Goal: Information Seeking & Learning: Learn about a topic

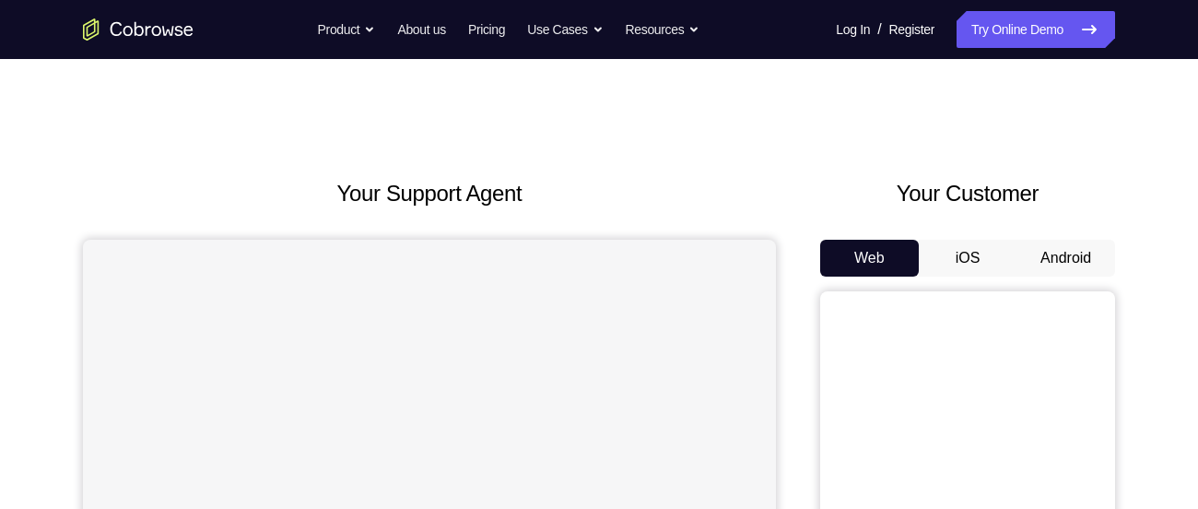
click at [1030, 259] on button "Android" at bounding box center [1065, 258] width 99 height 37
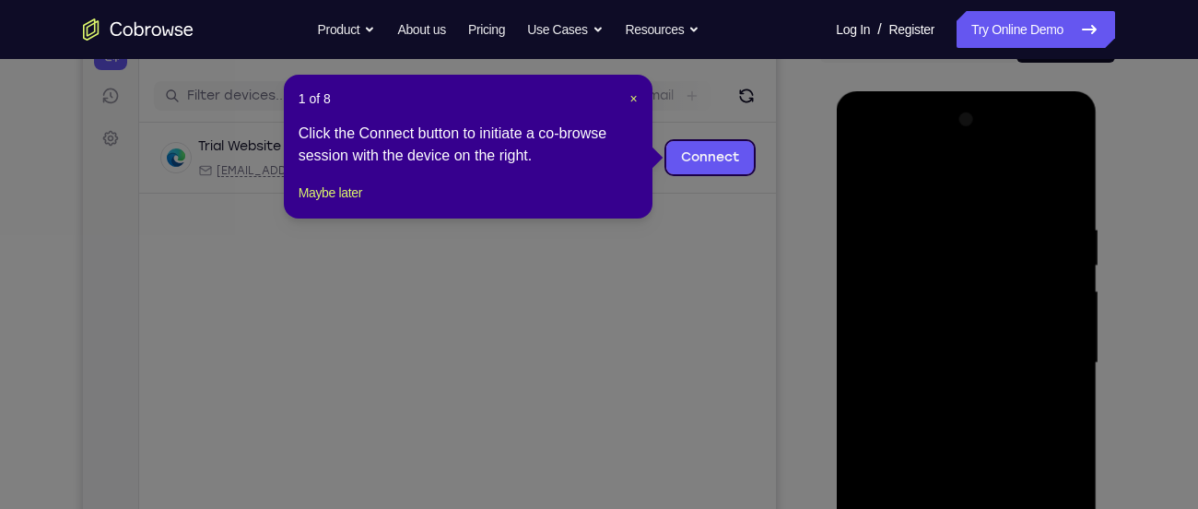
scroll to position [213, 0]
click at [631, 100] on span "×" at bounding box center [633, 99] width 7 height 15
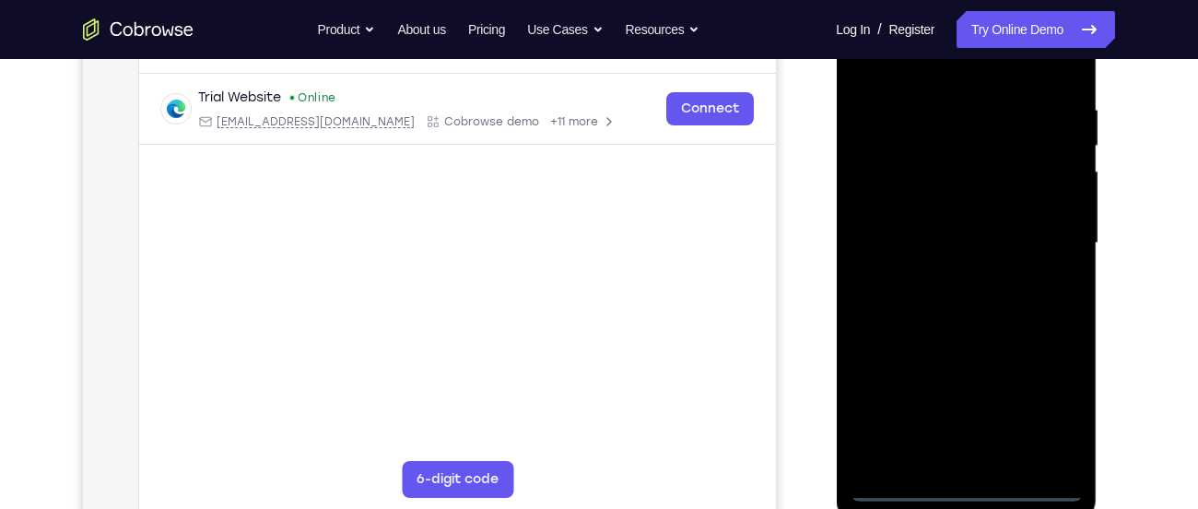
scroll to position [336, 0]
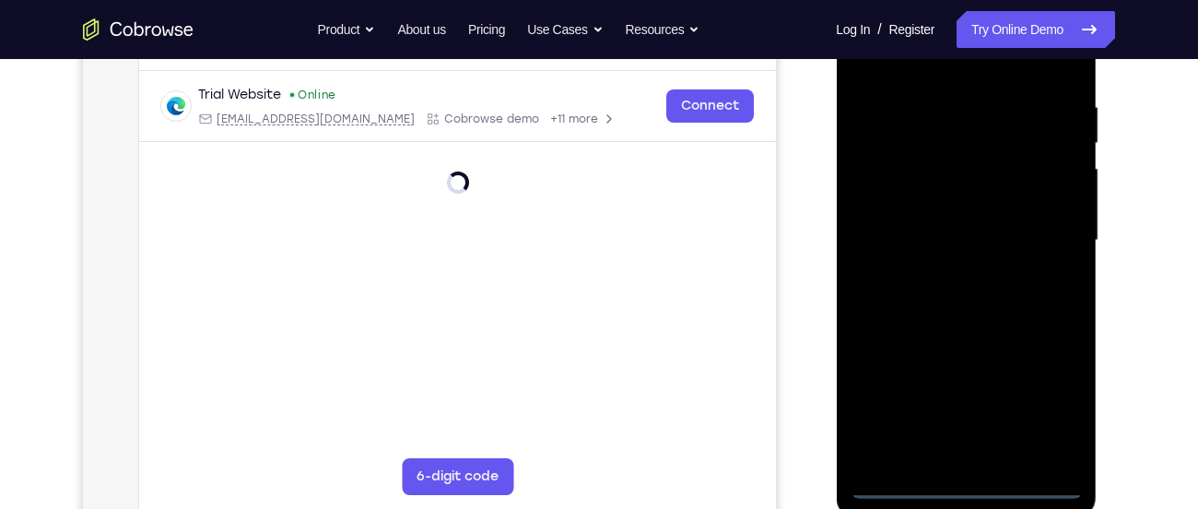
click at [966, 482] on div at bounding box center [965, 240] width 232 height 516
click at [1035, 402] on div at bounding box center [965, 240] width 232 height 516
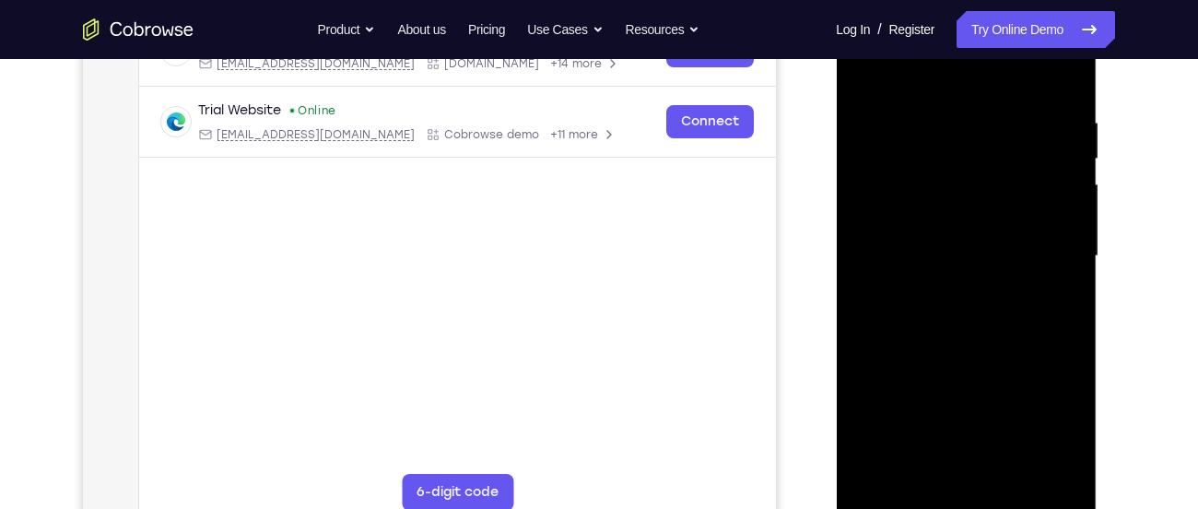
scroll to position [318, 0]
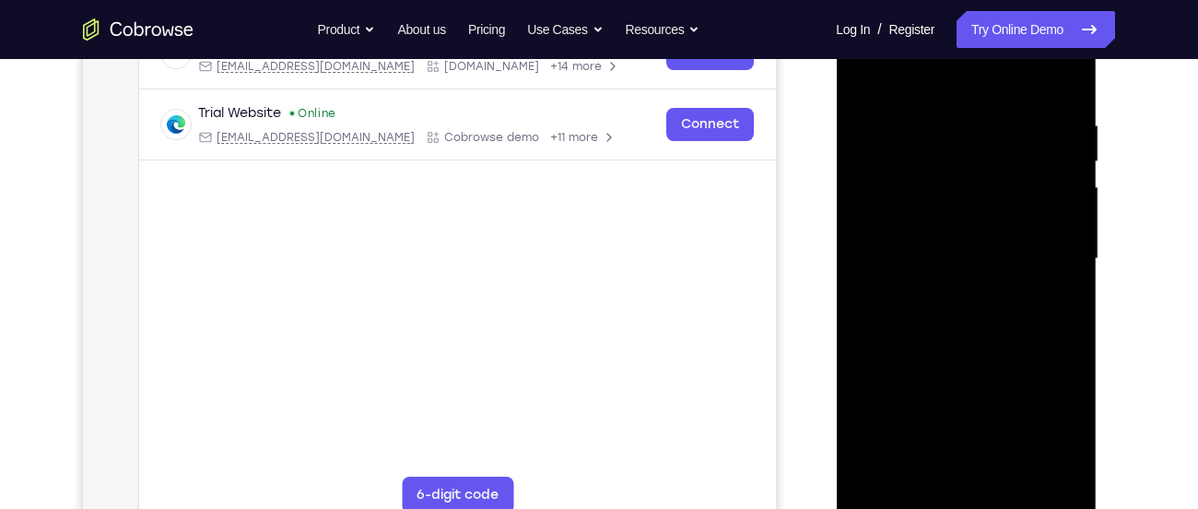
click at [925, 83] on div at bounding box center [965, 259] width 232 height 516
click at [1031, 245] on div at bounding box center [965, 259] width 232 height 516
click at [940, 297] on div at bounding box center [965, 259] width 232 height 516
click at [945, 288] on div at bounding box center [965, 259] width 232 height 516
click at [946, 228] on div at bounding box center [965, 259] width 232 height 516
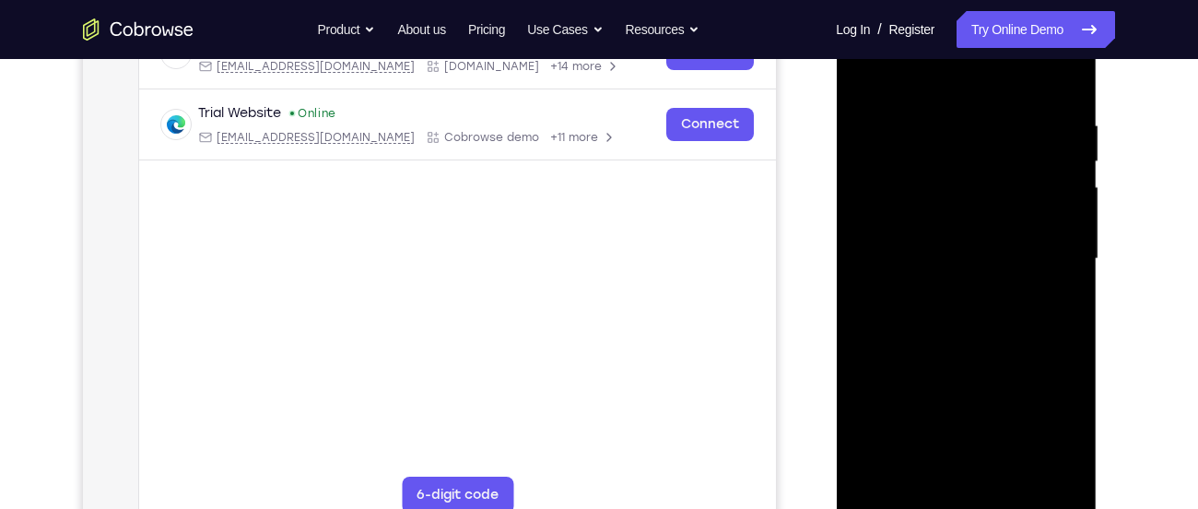
click at [942, 185] on div at bounding box center [965, 259] width 232 height 516
click at [916, 221] on div at bounding box center [965, 259] width 232 height 516
click at [915, 255] on div at bounding box center [965, 259] width 232 height 516
click at [916, 312] on div at bounding box center [965, 259] width 232 height 516
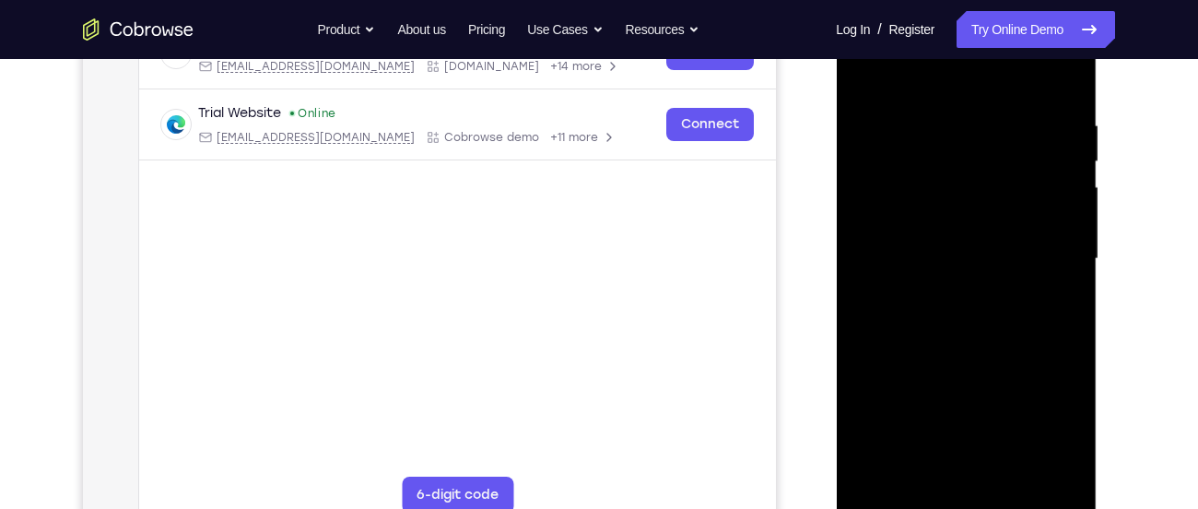
click at [916, 312] on div at bounding box center [965, 259] width 232 height 516
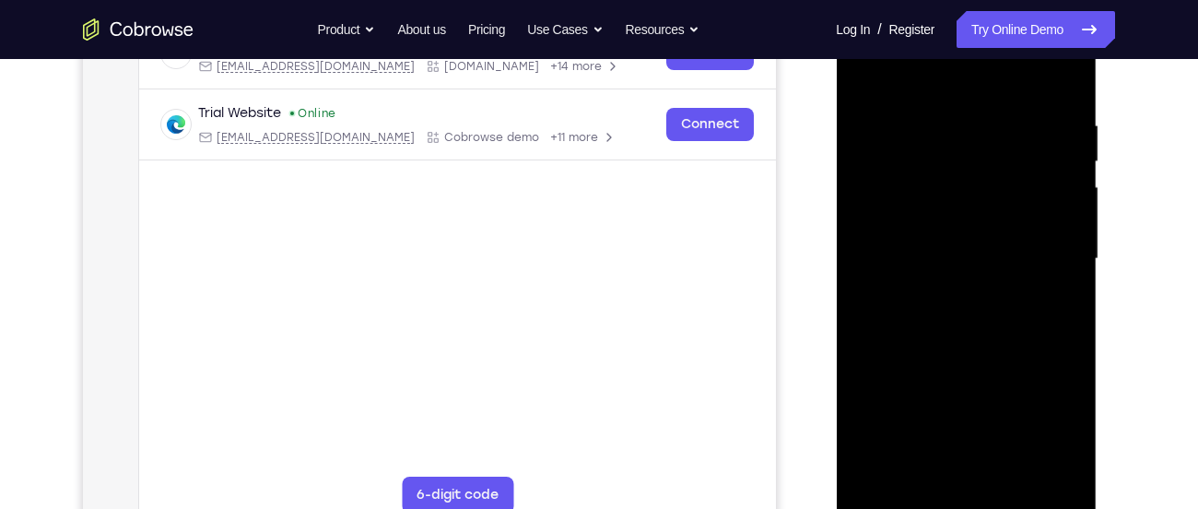
click at [916, 312] on div at bounding box center [965, 259] width 232 height 516
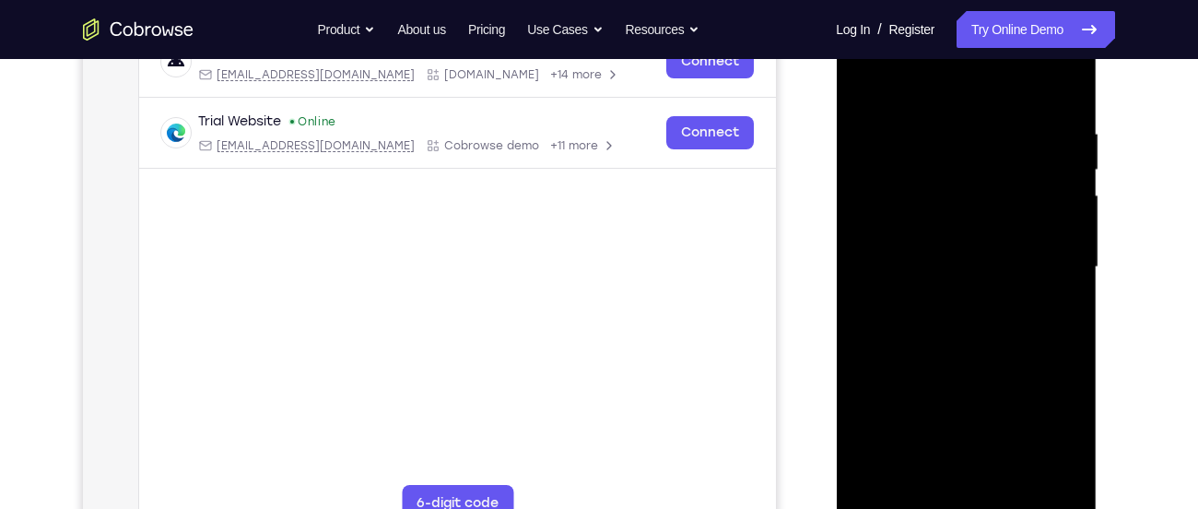
scroll to position [309, 0]
click at [968, 343] on div at bounding box center [965, 268] width 232 height 516
click at [1012, 484] on div at bounding box center [965, 268] width 232 height 516
click at [963, 367] on div at bounding box center [965, 268] width 232 height 516
drag, startPoint x: 1017, startPoint y: 357, endPoint x: 1013, endPoint y: 331, distance: 27.1
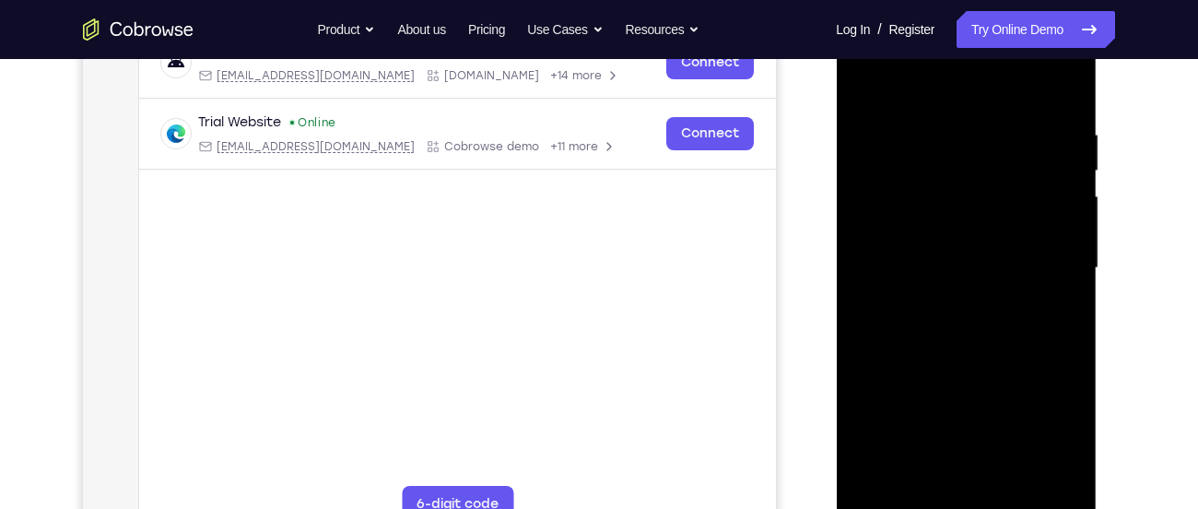
click at [1013, 331] on div at bounding box center [965, 268] width 232 height 516
drag, startPoint x: 981, startPoint y: 271, endPoint x: 975, endPoint y: 552, distance: 281.1
click at [975, 508] on html "Online web based iOS Simulators and Android Emulators. Run iPhone, iPad, Mobile…" at bounding box center [967, 272] width 263 height 553
click at [871, 83] on div at bounding box center [965, 268] width 232 height 516
drag, startPoint x: 1033, startPoint y: 110, endPoint x: 925, endPoint y: 115, distance: 107.9
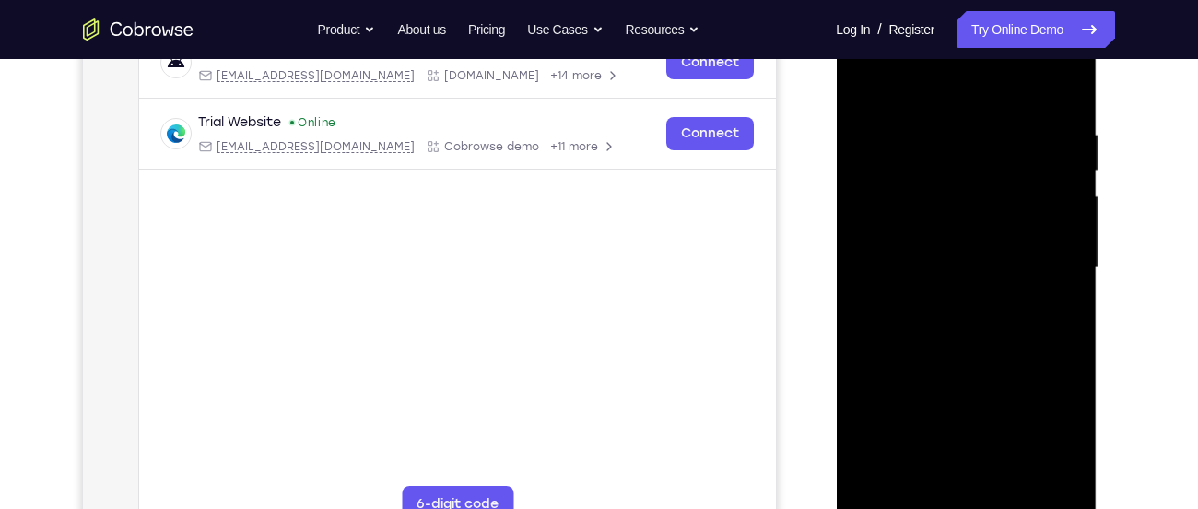
click at [925, 115] on div at bounding box center [965, 268] width 232 height 516
drag, startPoint x: 1023, startPoint y: 113, endPoint x: 901, endPoint y: 123, distance: 122.0
click at [901, 123] on div at bounding box center [965, 268] width 232 height 516
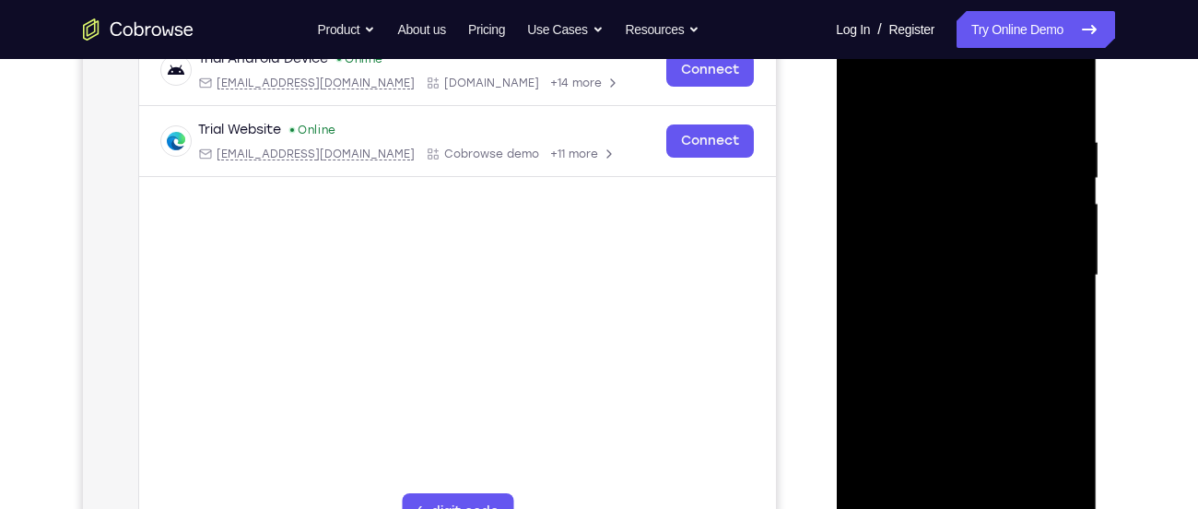
scroll to position [299, 0]
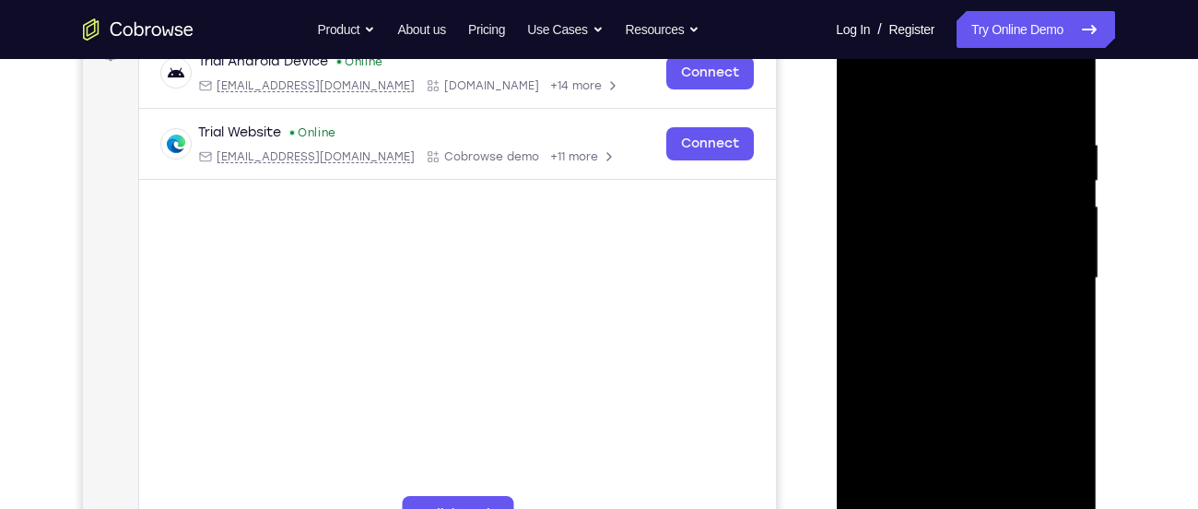
drag, startPoint x: 1044, startPoint y: 135, endPoint x: 968, endPoint y: 143, distance: 75.9
click at [968, 143] on div at bounding box center [965, 278] width 232 height 516
click at [967, 133] on div at bounding box center [965, 278] width 232 height 516
click at [1063, 495] on div at bounding box center [965, 278] width 232 height 516
drag, startPoint x: 1058, startPoint y: 191, endPoint x: 884, endPoint y: 185, distance: 173.3
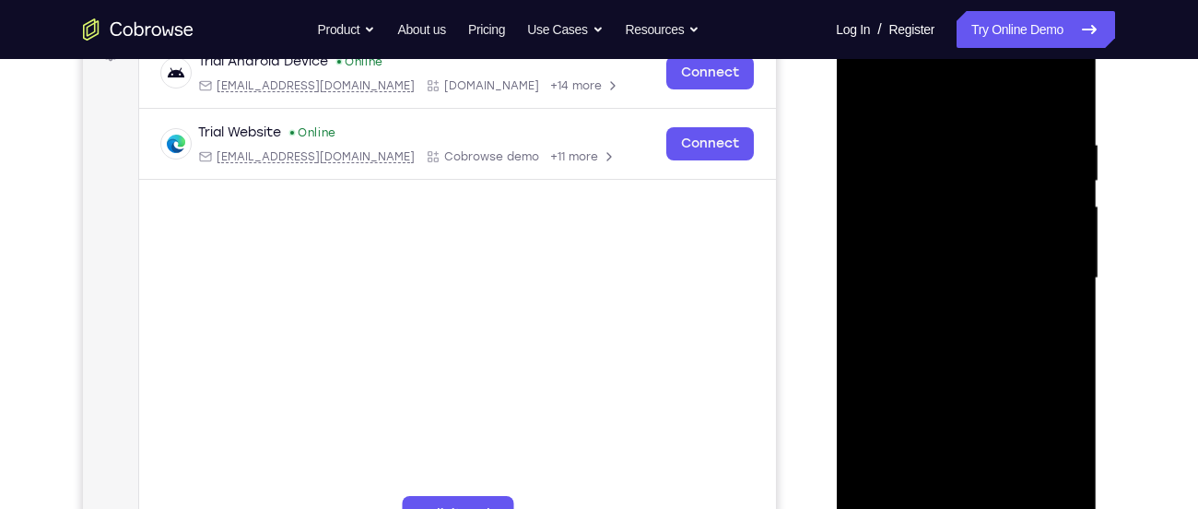
click at [884, 185] on div at bounding box center [965, 278] width 232 height 516
drag, startPoint x: 1050, startPoint y: 193, endPoint x: 843, endPoint y: 196, distance: 207.3
click at [843, 196] on div at bounding box center [966, 280] width 261 height 549
click at [1010, 495] on div at bounding box center [965, 278] width 232 height 516
drag, startPoint x: 1001, startPoint y: 400, endPoint x: 1048, endPoint y: 275, distance: 133.8
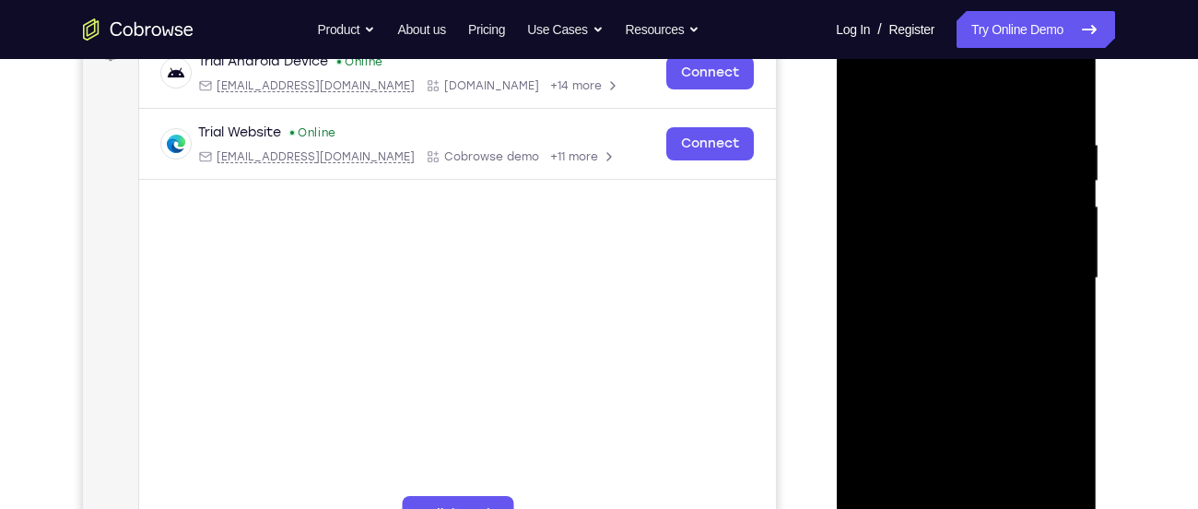
click at [1048, 275] on div at bounding box center [965, 278] width 232 height 516
drag, startPoint x: 990, startPoint y: 385, endPoint x: 996, endPoint y: 361, distance: 24.6
click at [996, 361] on div at bounding box center [965, 278] width 232 height 516
drag, startPoint x: 996, startPoint y: 361, endPoint x: 984, endPoint y: 381, distance: 23.5
click at [984, 381] on div at bounding box center [965, 278] width 232 height 516
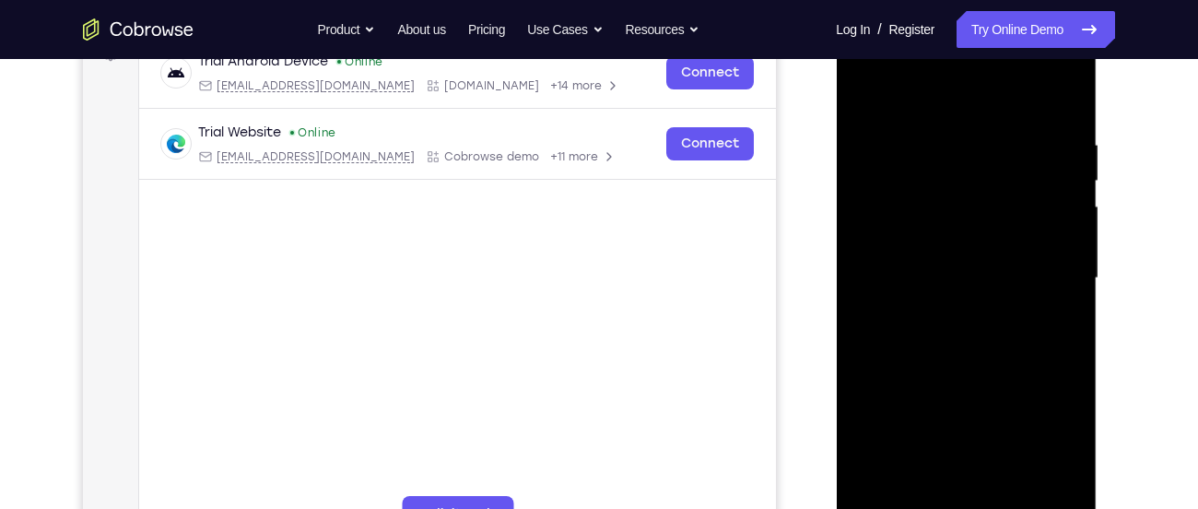
click at [948, 276] on div at bounding box center [965, 278] width 232 height 516
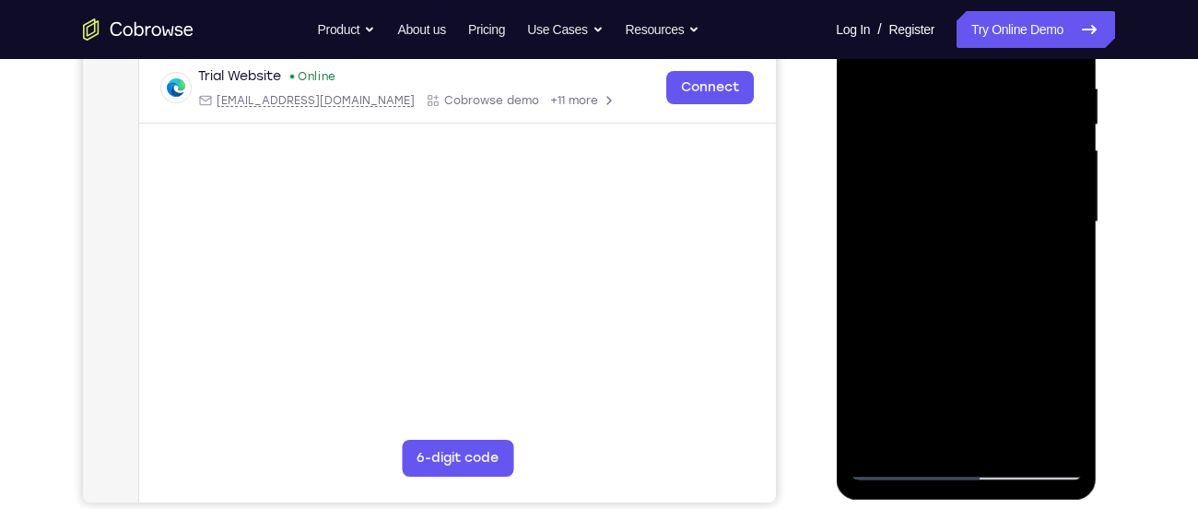
scroll to position [357, 0]
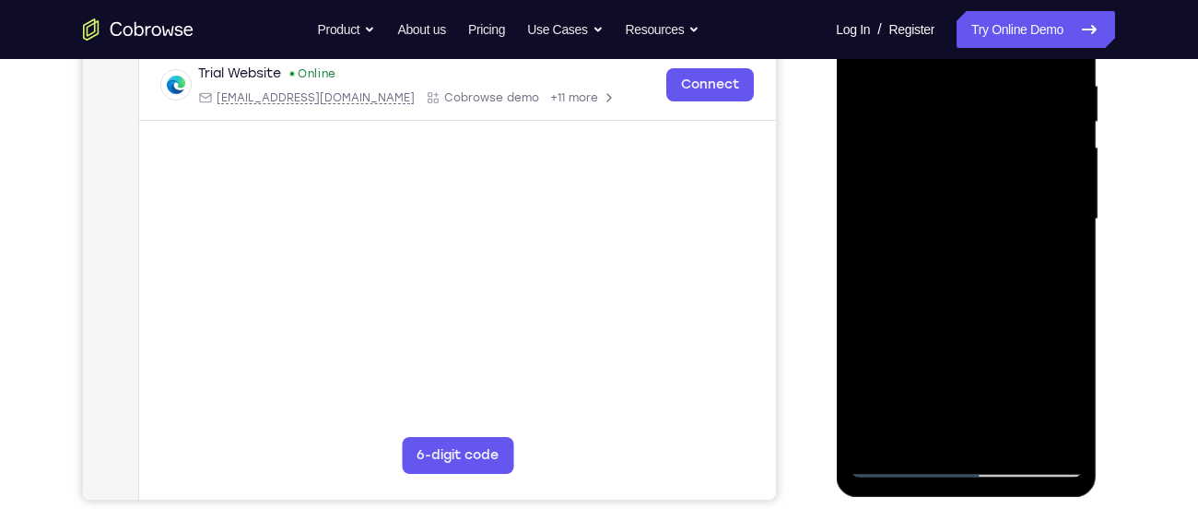
click at [907, 433] on div at bounding box center [965, 219] width 232 height 516
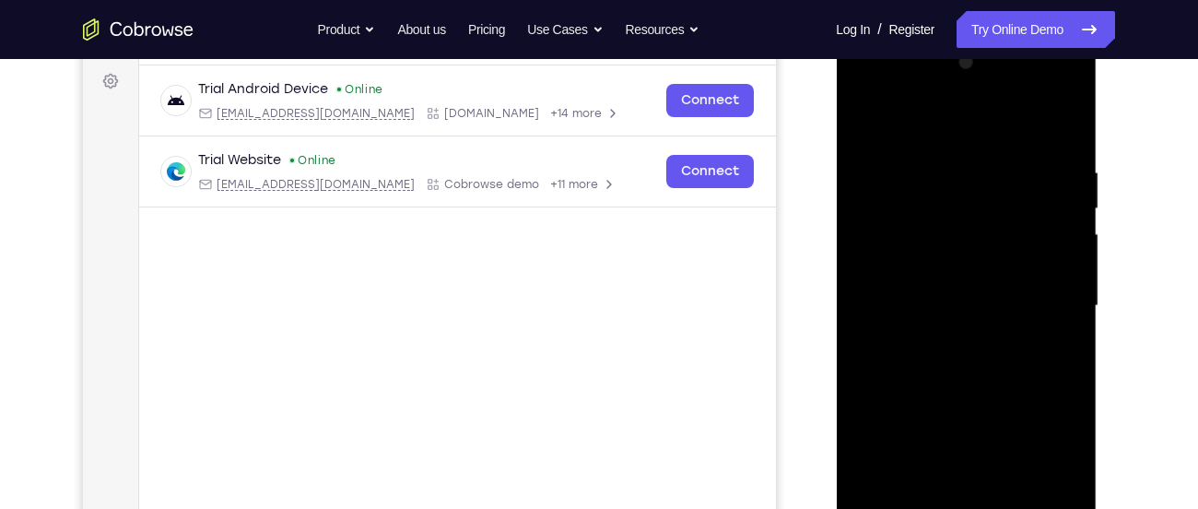
scroll to position [274, 0]
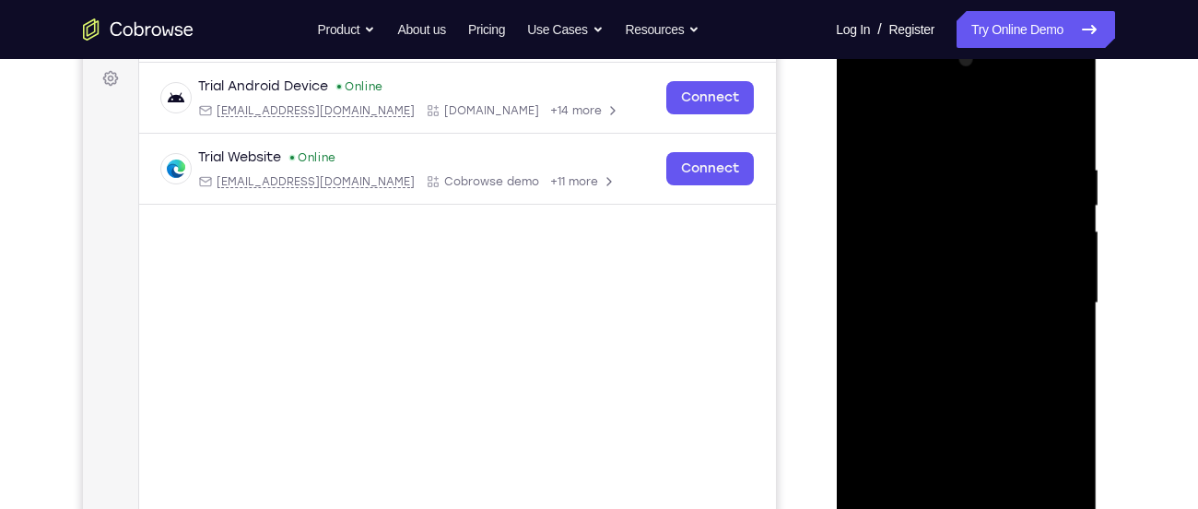
click at [863, 123] on div at bounding box center [965, 303] width 232 height 516
drag, startPoint x: 962, startPoint y: 345, endPoint x: 1006, endPoint y: 552, distance: 212.0
click at [1006, 508] on div at bounding box center [965, 303] width 232 height 516
drag, startPoint x: 968, startPoint y: 303, endPoint x: 1030, endPoint y: 552, distance: 256.3
click at [1030, 508] on div at bounding box center [965, 303] width 232 height 516
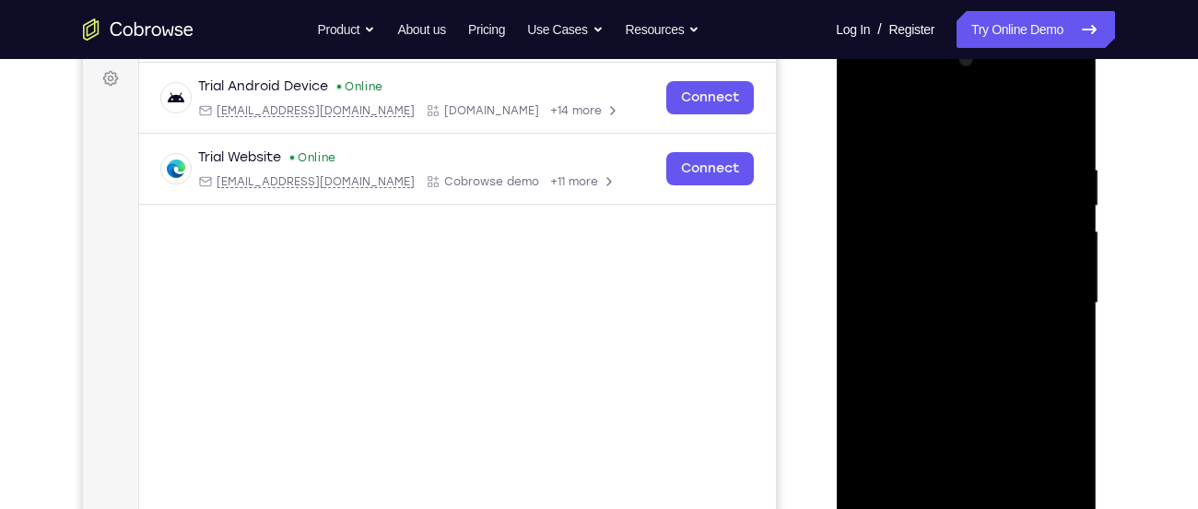
drag, startPoint x: 991, startPoint y: 268, endPoint x: 1042, endPoint y: 538, distance: 274.7
click at [1042, 508] on div at bounding box center [965, 303] width 232 height 516
drag, startPoint x: 1003, startPoint y: 296, endPoint x: 1000, endPoint y: 312, distance: 17.0
click at [1000, 312] on div at bounding box center [965, 303] width 232 height 516
drag, startPoint x: 990, startPoint y: 335, endPoint x: 989, endPoint y: 394, distance: 59.0
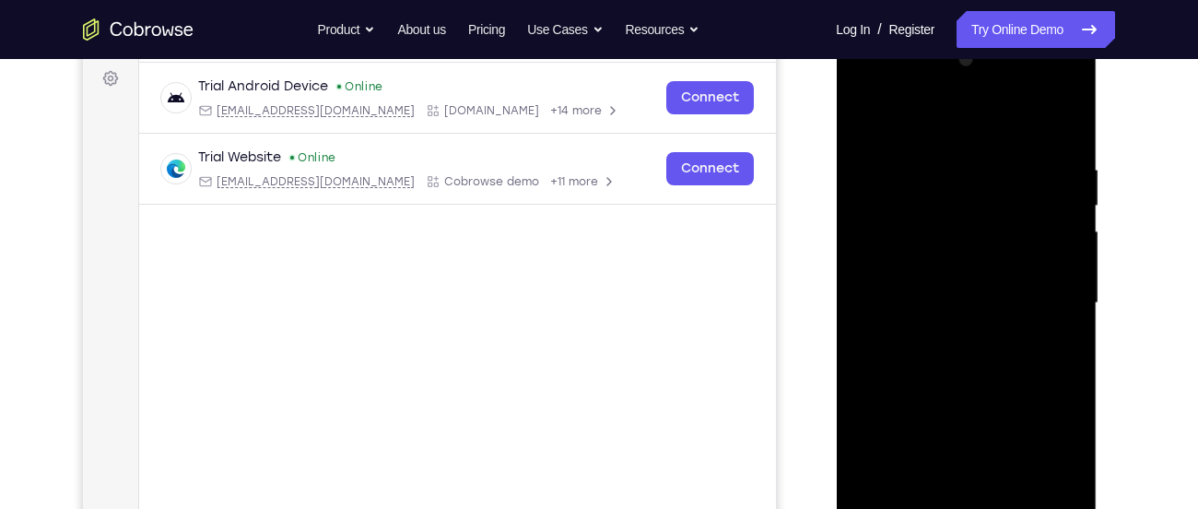
click at [989, 394] on div at bounding box center [965, 303] width 232 height 516
click at [954, 300] on div at bounding box center [965, 303] width 232 height 516
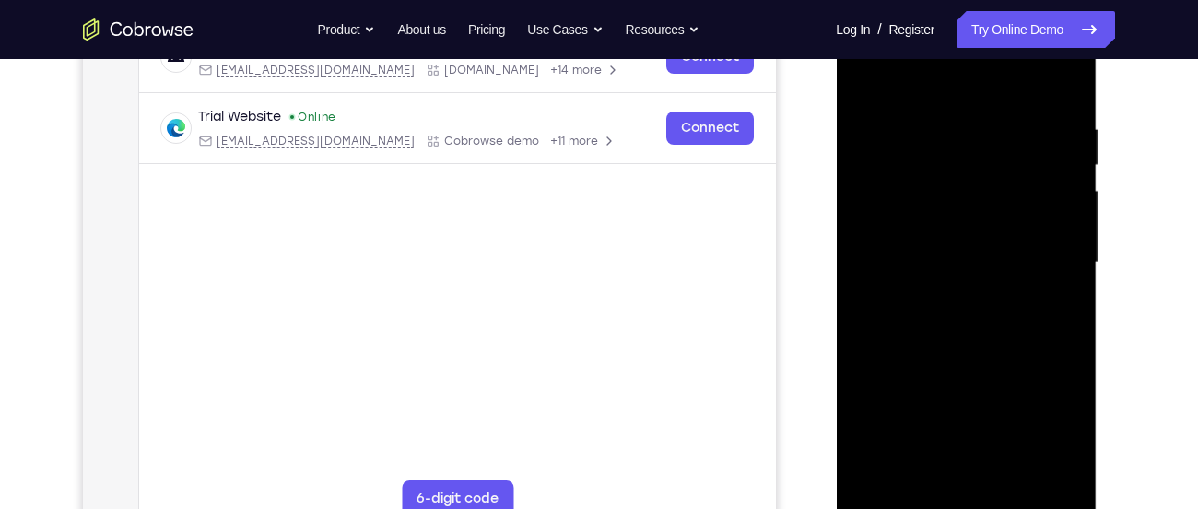
scroll to position [313, 0]
click at [866, 83] on div at bounding box center [965, 264] width 232 height 516
click at [947, 253] on div at bounding box center [965, 264] width 232 height 516
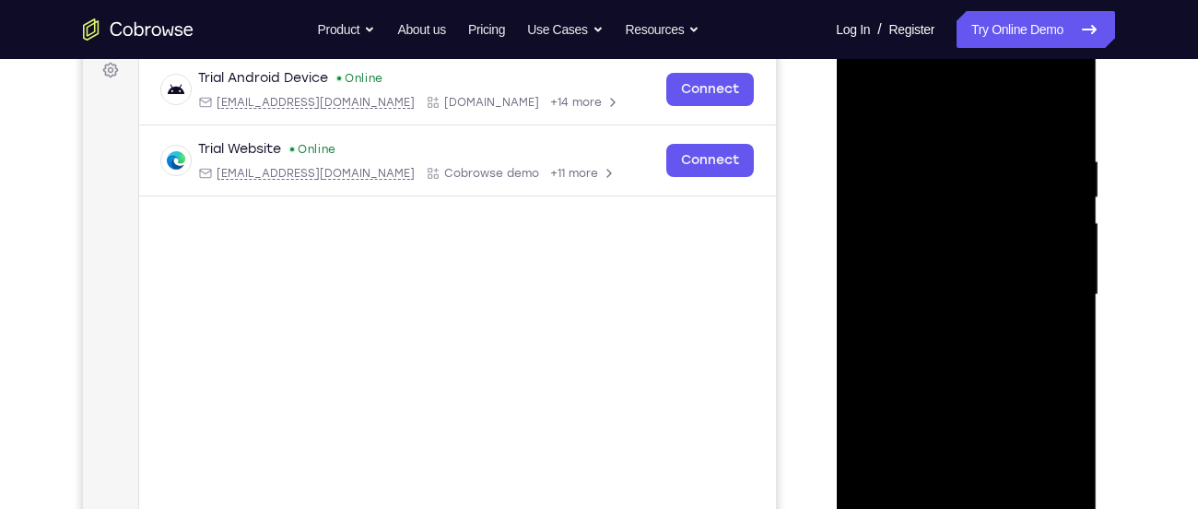
scroll to position [279, 0]
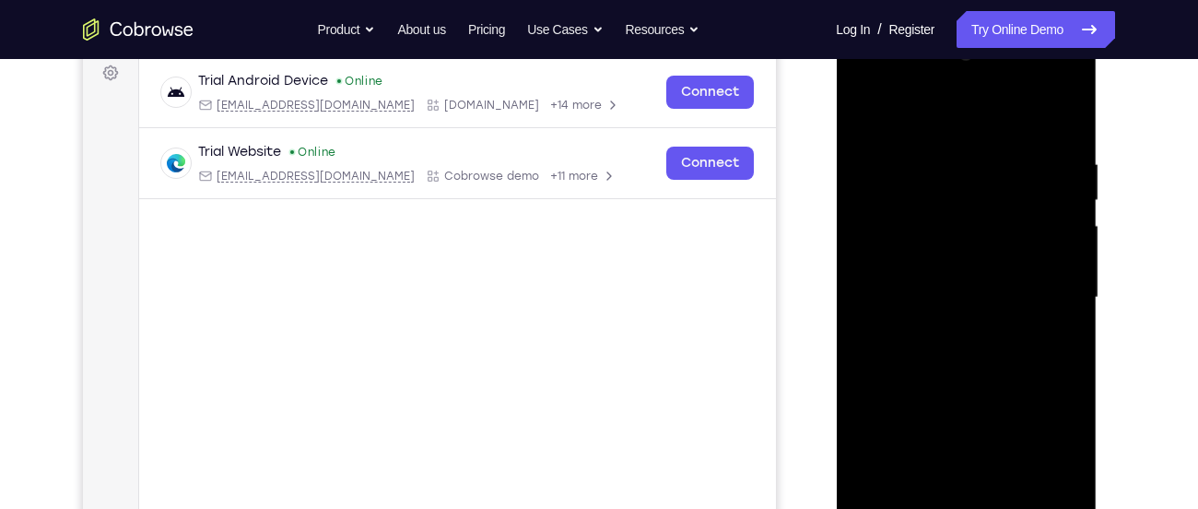
click at [858, 118] on div at bounding box center [965, 298] width 232 height 516
click at [935, 221] on div at bounding box center [965, 298] width 232 height 516
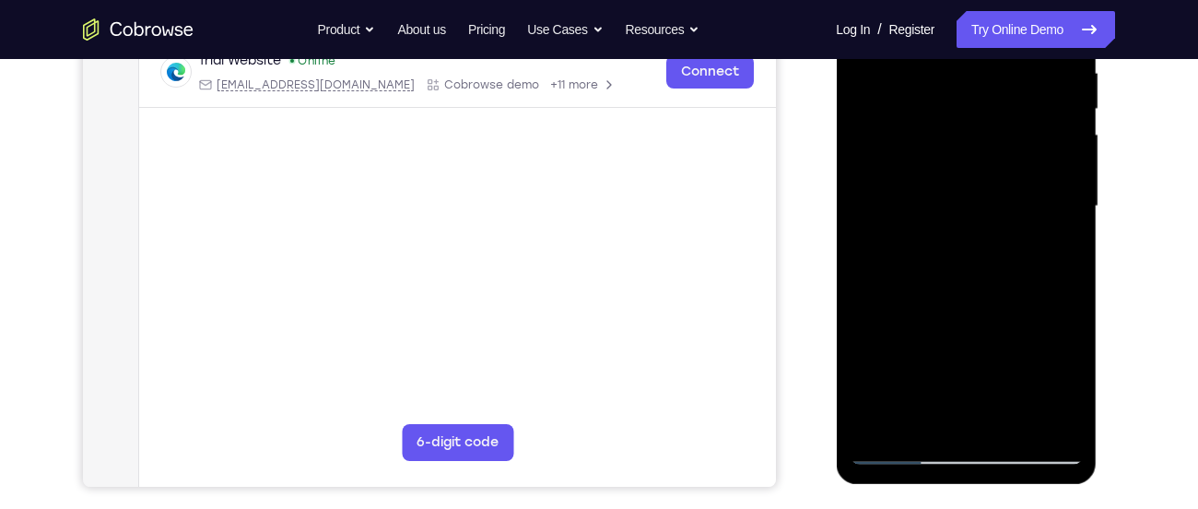
click at [1044, 246] on div at bounding box center [965, 206] width 232 height 516
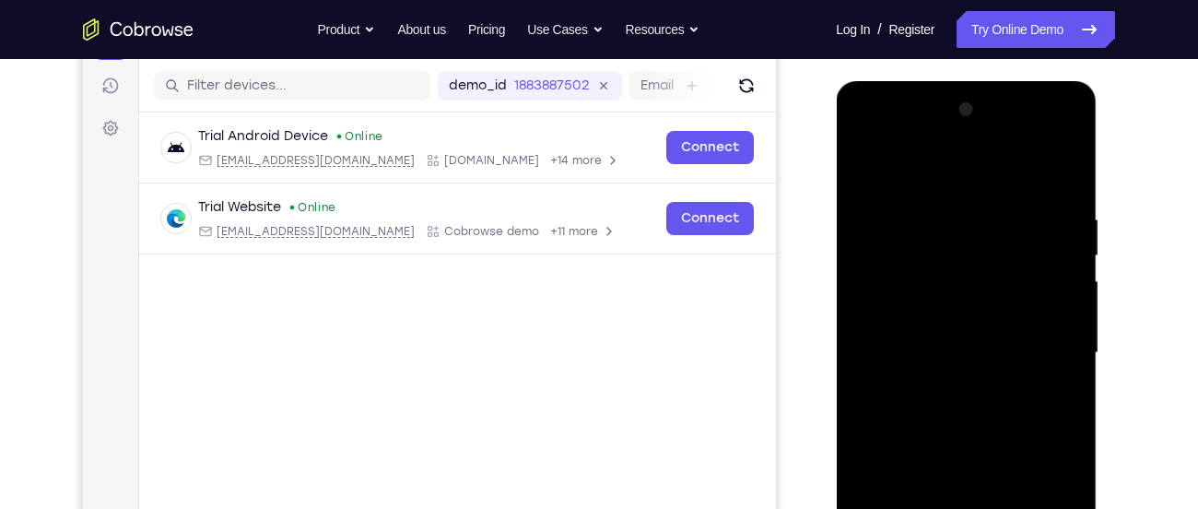
click at [860, 178] on div at bounding box center [965, 353] width 232 height 516
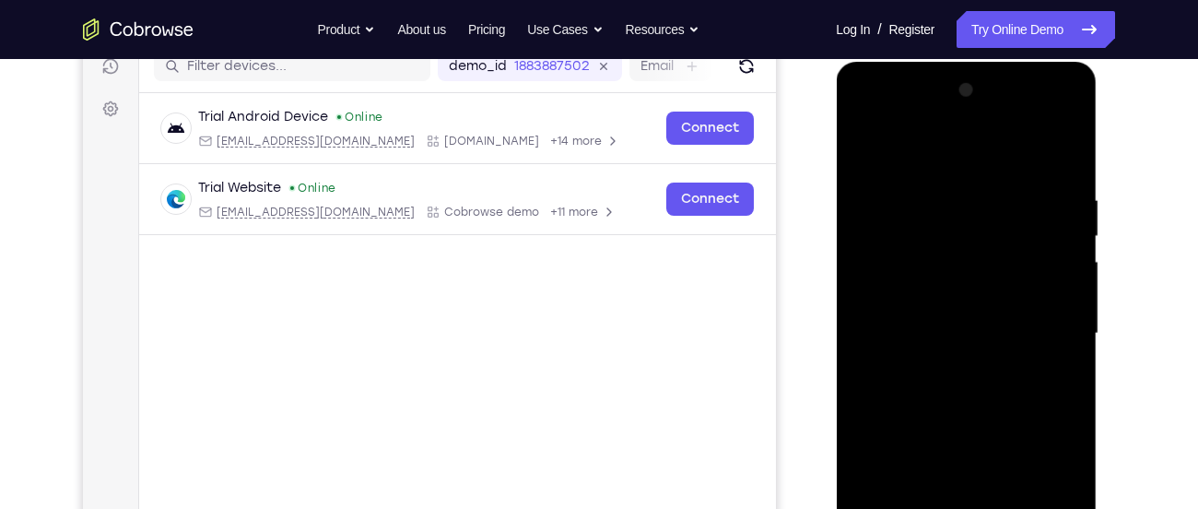
click at [988, 372] on div at bounding box center [965, 334] width 232 height 516
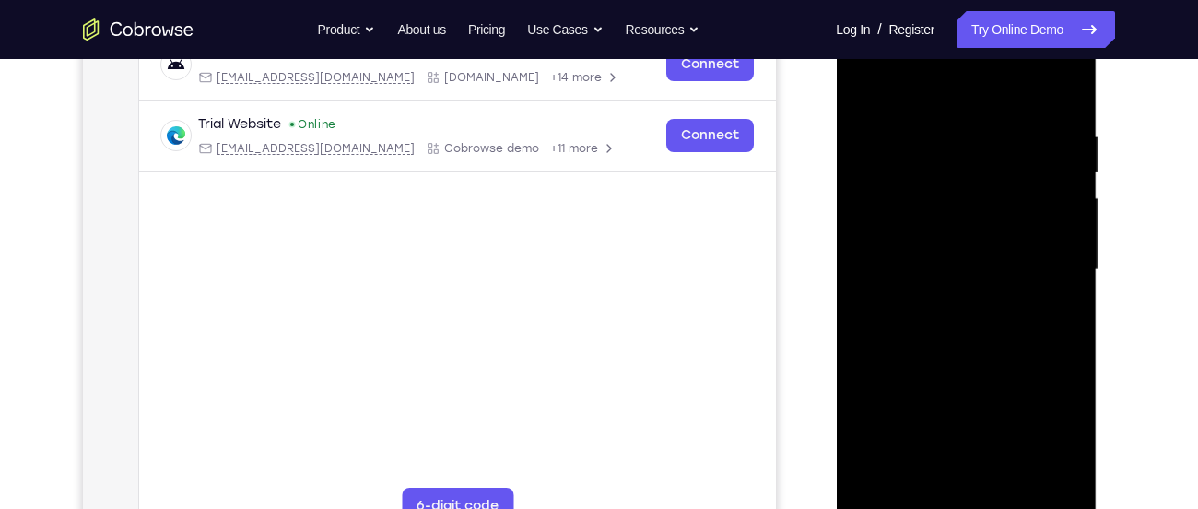
scroll to position [238, 0]
